Goal: Task Accomplishment & Management: Manage account settings

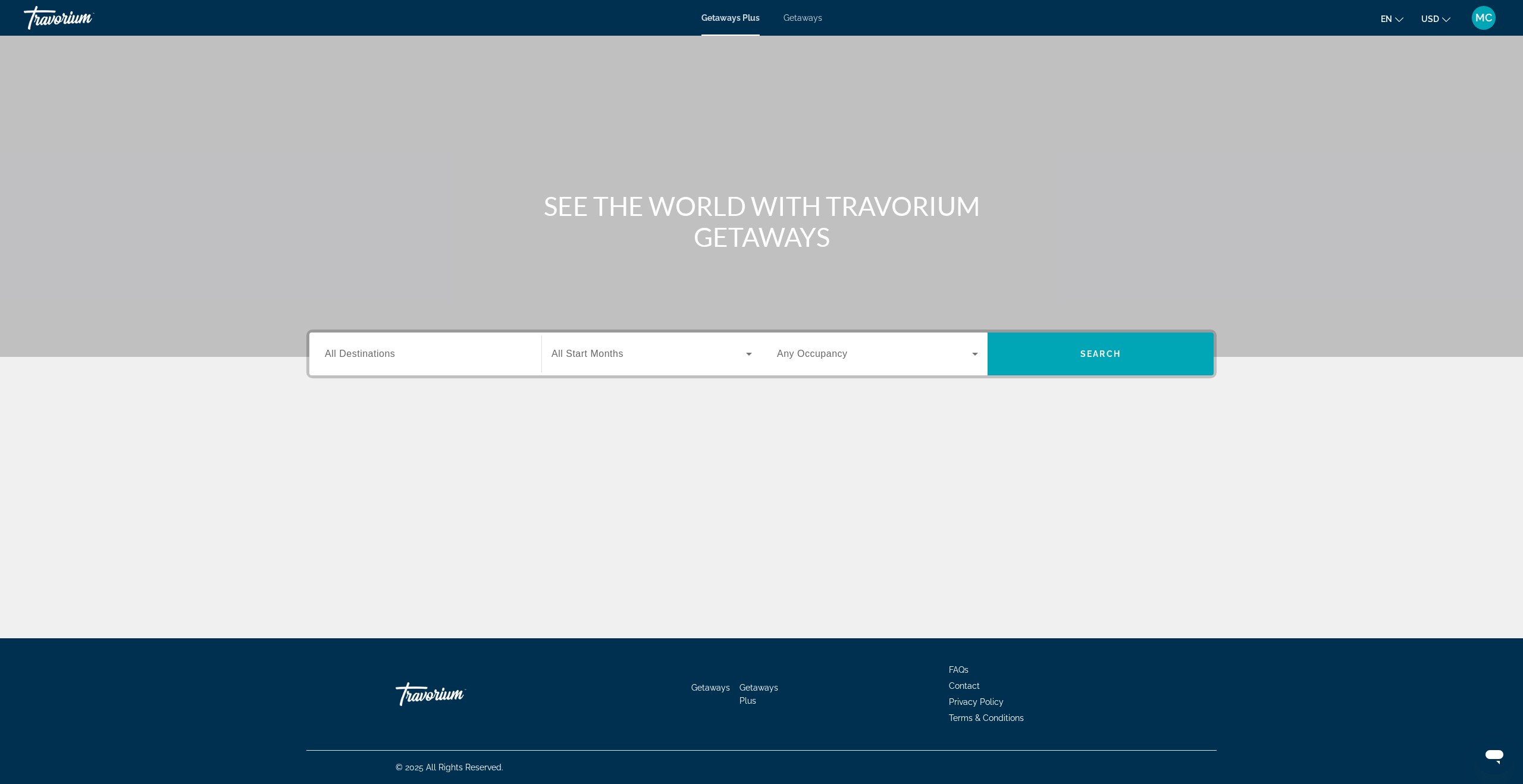
click at [799, 16] on span "Getaways" at bounding box center [803, 18] width 39 height 9
click at [1474, 18] on div "MC" at bounding box center [1483, 18] width 24 height 24
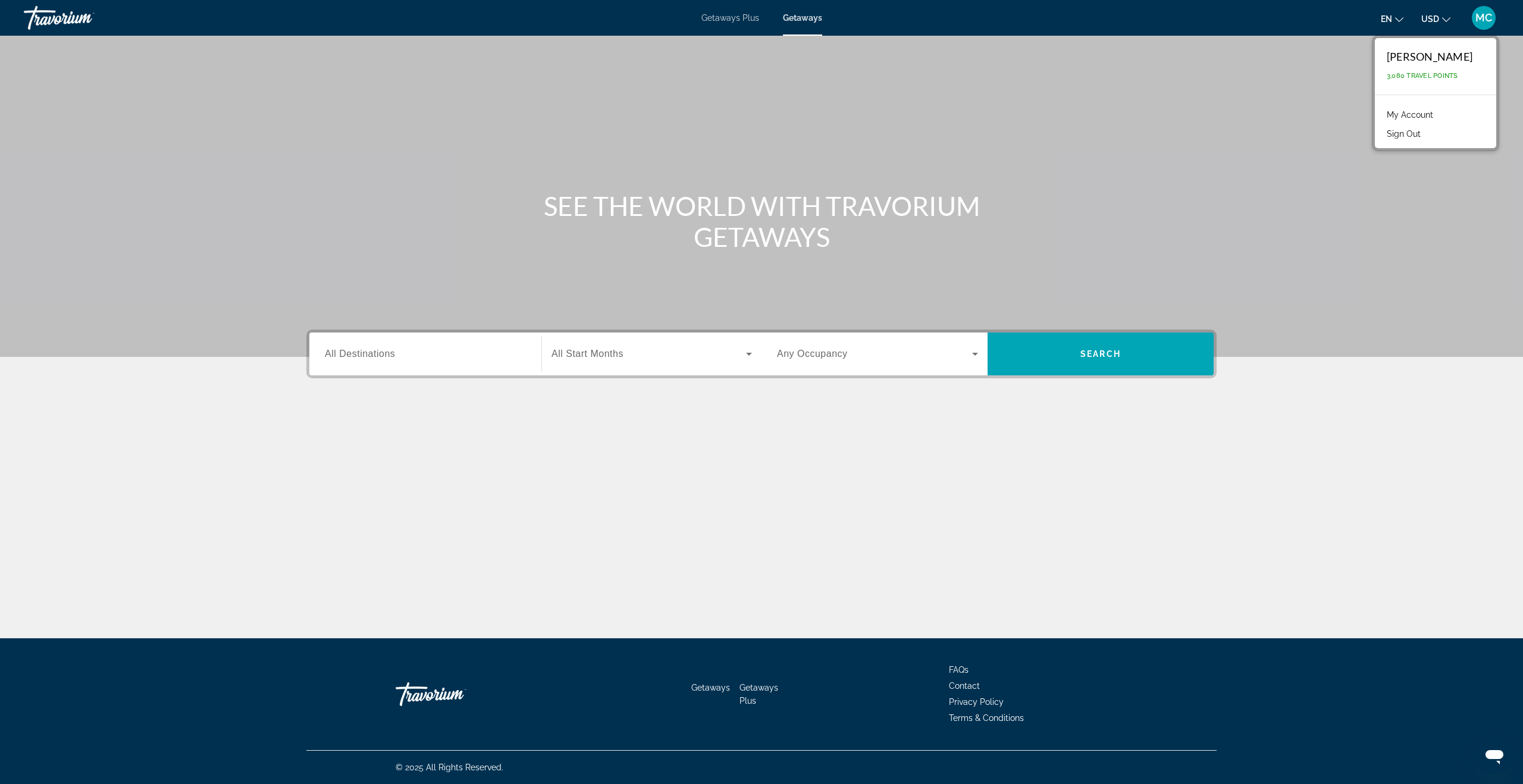
click at [1417, 129] on button "Sign Out" at bounding box center [1404, 133] width 46 height 16
